Goal: Find specific page/section

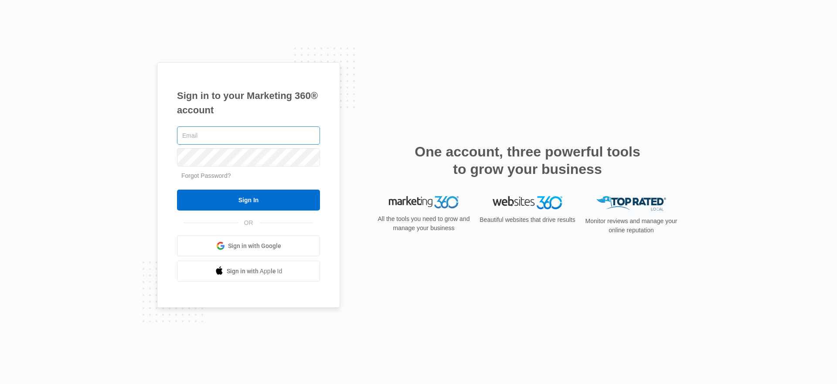
type input "[EMAIL_ADDRESS][PERSON_NAME][DOMAIN_NAME]"
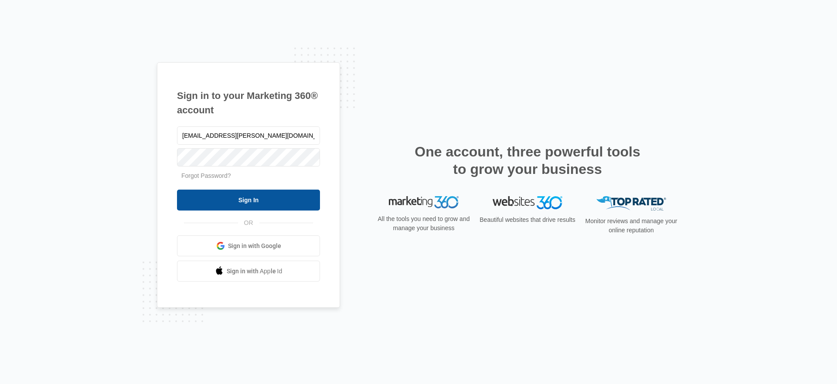
click at [214, 202] on input "Sign In" at bounding box center [248, 200] width 143 height 21
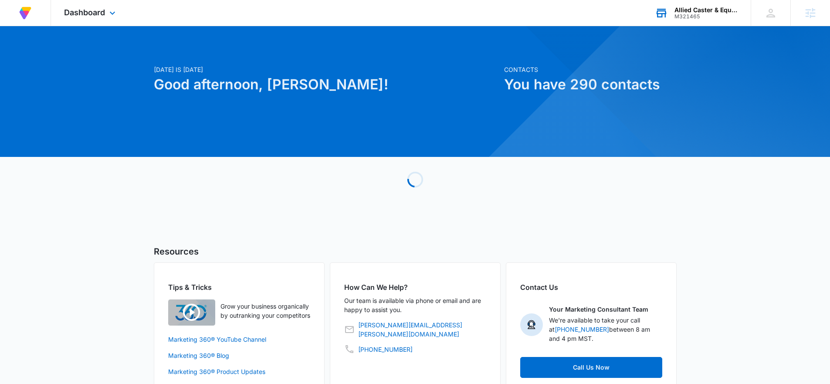
click at [697, 15] on div "M321465" at bounding box center [707, 17] width 64 height 6
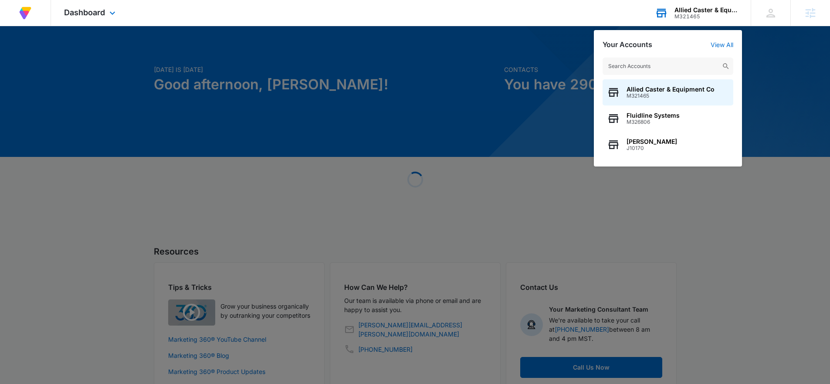
click at [678, 69] on input "text" at bounding box center [668, 66] width 131 height 17
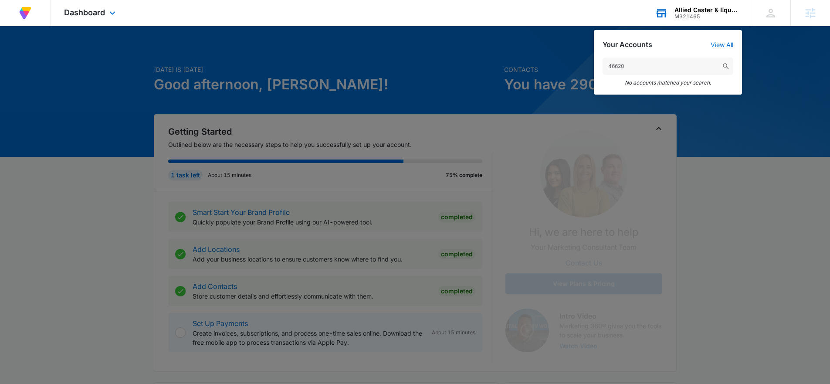
click at [664, 69] on input "46620" at bounding box center [668, 66] width 131 height 17
click at [661, 64] on input "46620" at bounding box center [668, 66] width 131 height 17
click at [662, 68] on input "46620" at bounding box center [668, 66] width 131 height 17
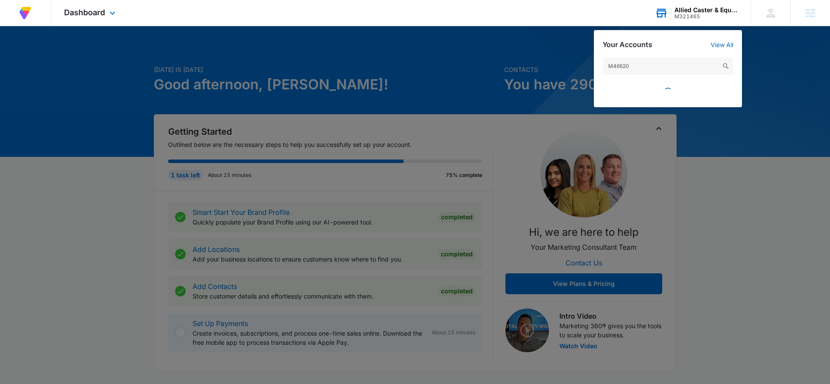
click at [664, 71] on input "M46620" at bounding box center [668, 66] width 131 height 17
type input "M46620"
drag, startPoint x: 788, startPoint y: 36, endPoint x: 724, endPoint y: 19, distance: 66.3
click at [788, 36] on div at bounding box center [415, 192] width 830 height 384
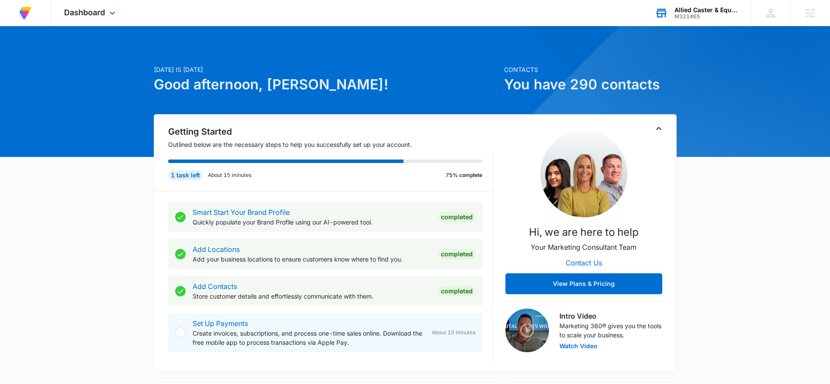
click at [703, 12] on div "Allied Caster & Equipment Co" at bounding box center [707, 10] width 64 height 7
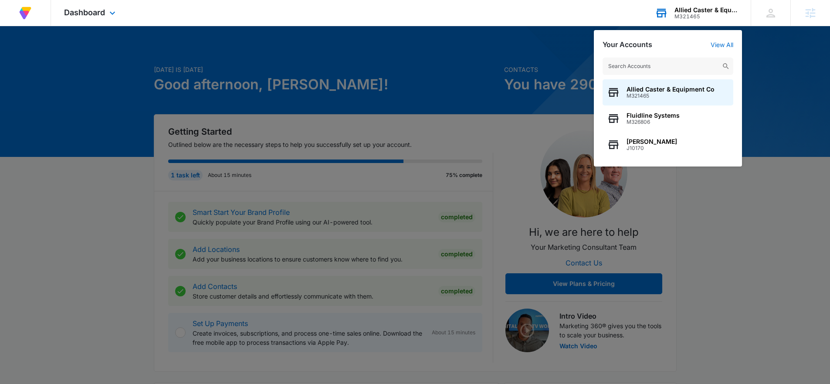
click at [687, 58] on input "text" at bounding box center [668, 66] width 131 height 17
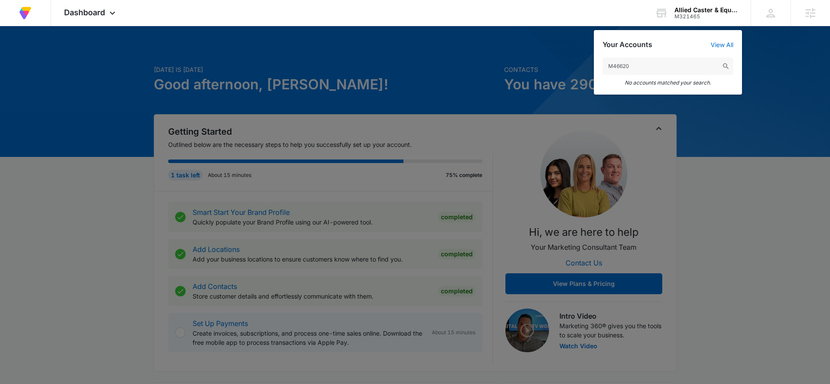
type input "M46620"
click at [394, 381] on div at bounding box center [415, 192] width 830 height 384
